Goal: Transaction & Acquisition: Book appointment/travel/reservation

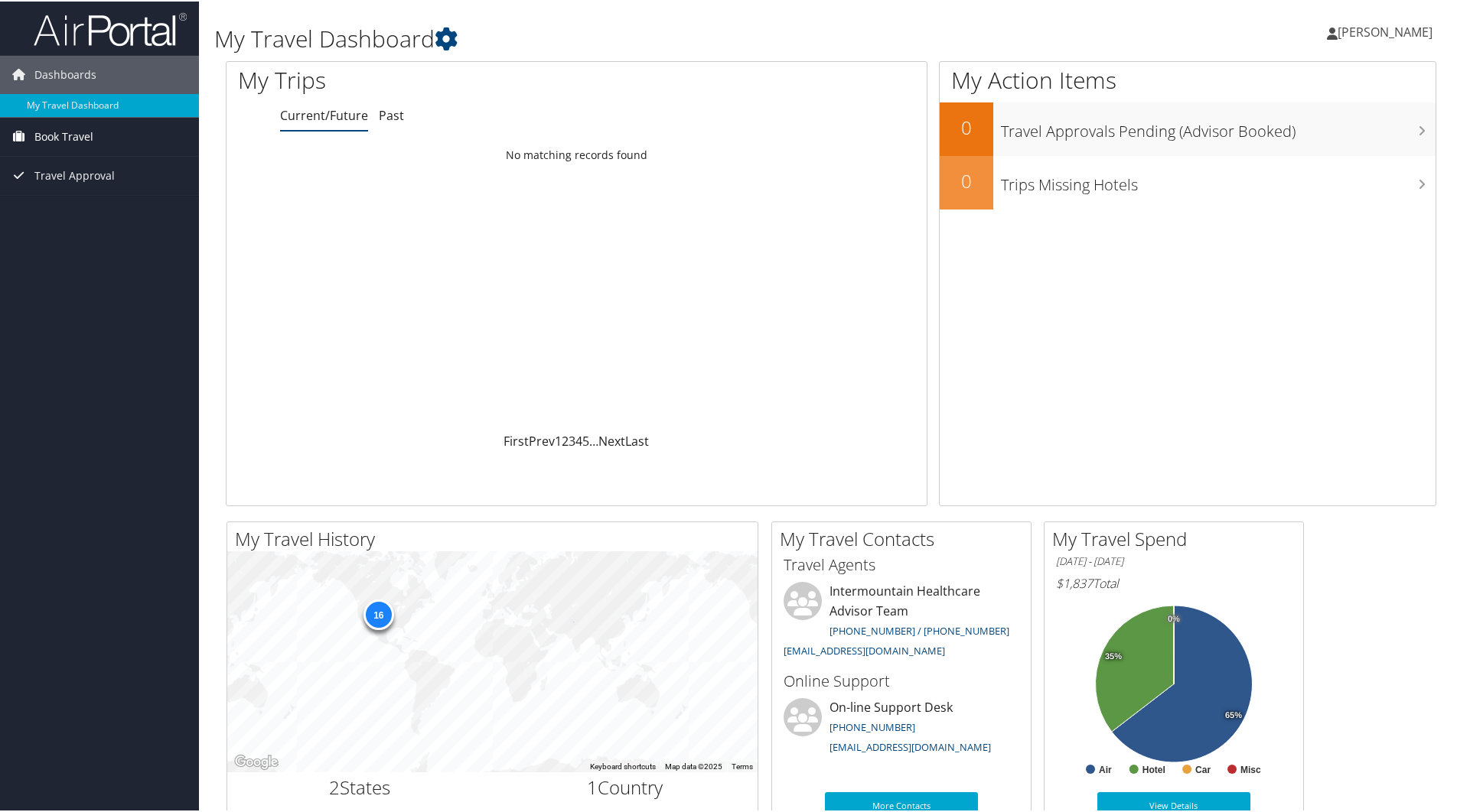
click at [92, 138] on span "Book Travel" at bounding box center [64, 135] width 59 height 38
click at [98, 186] on link "Book/Manage Online Trips" at bounding box center [99, 188] width 199 height 23
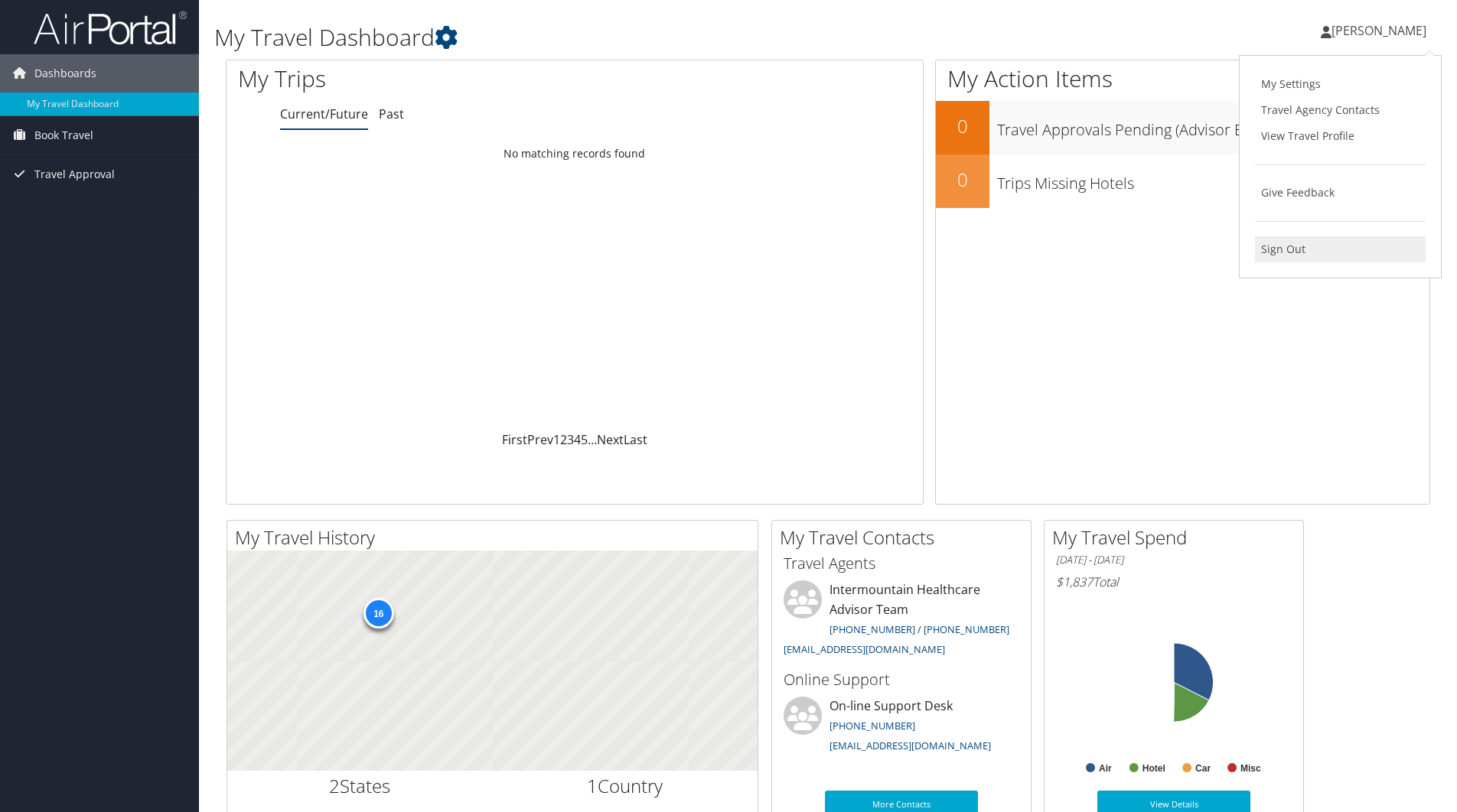
click at [1286, 244] on link "Sign Out" at bounding box center [1340, 249] width 171 height 26
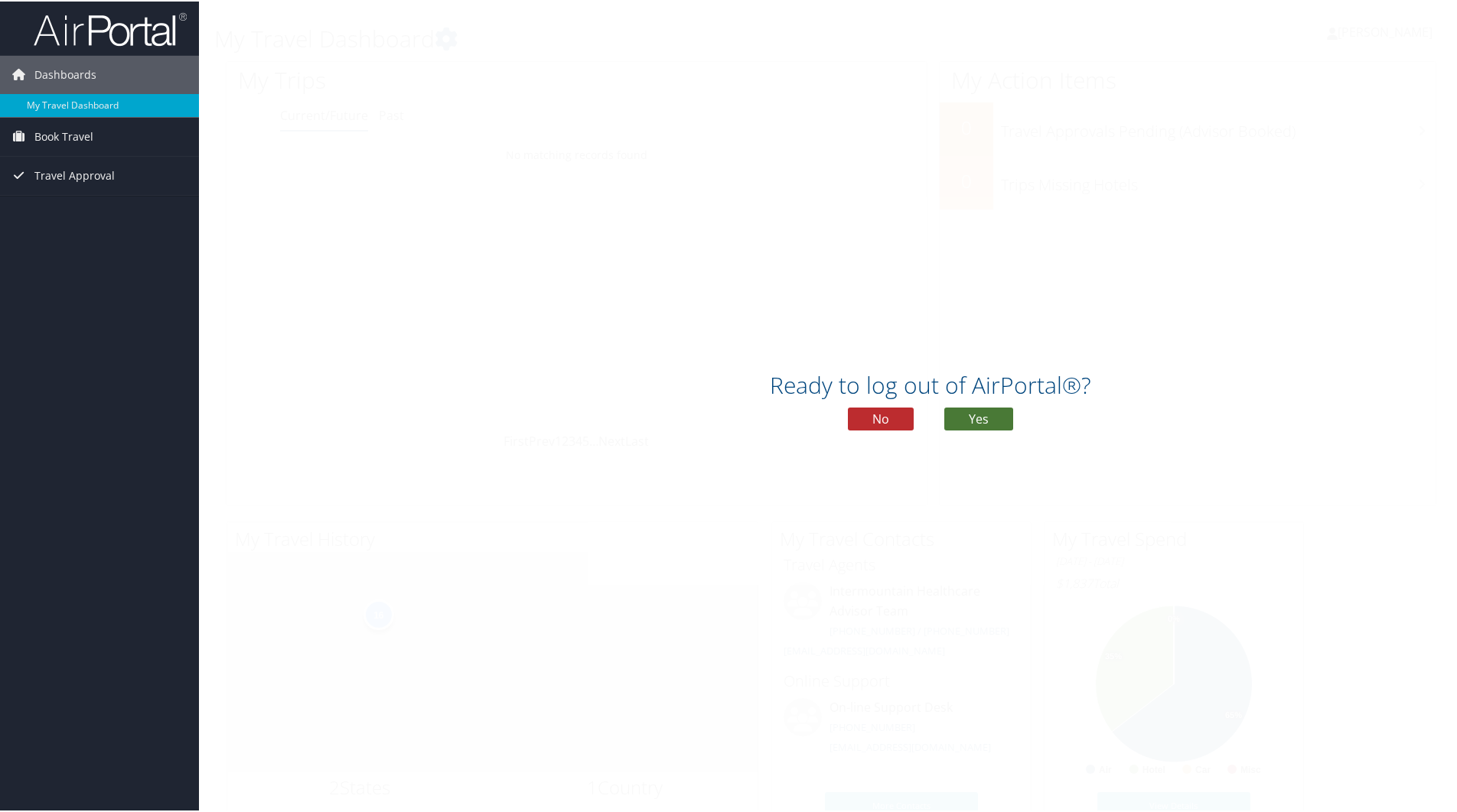
click at [987, 412] on button "Yes" at bounding box center [978, 417] width 69 height 23
